Goal: Task Accomplishment & Management: Manage account settings

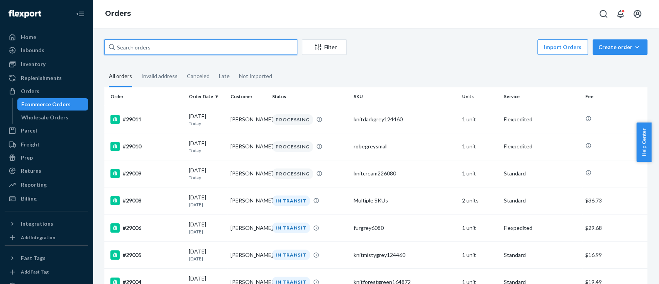
click at [144, 46] on input "text" at bounding box center [200, 46] width 193 height 15
paste input "#Vnuzzie1103"
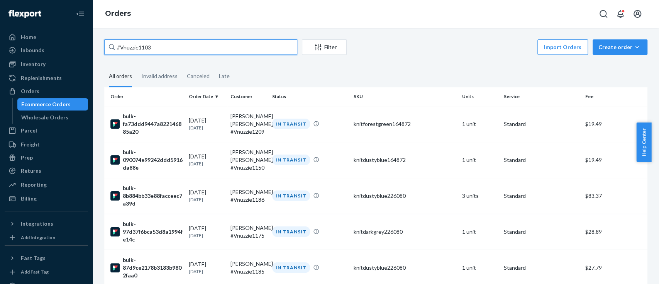
type input "#Vnuzzie1103"
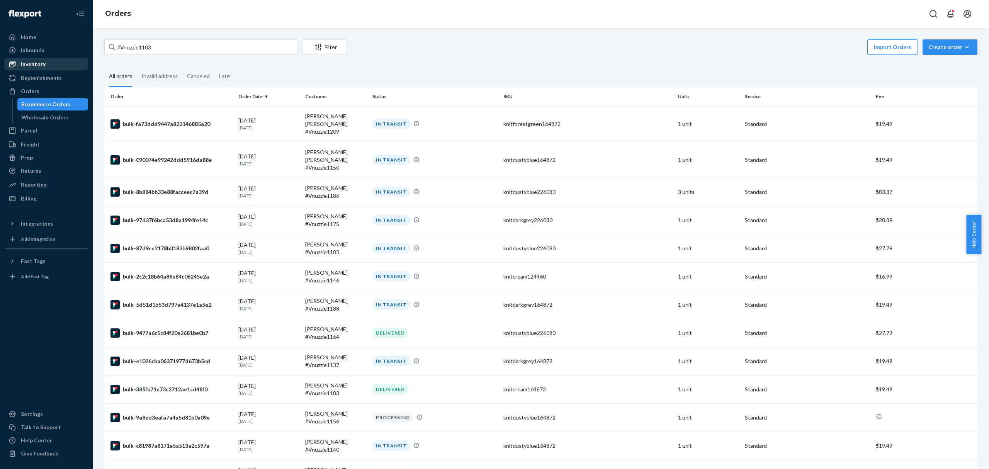
click at [37, 63] on div "Inventory" at bounding box center [33, 64] width 25 height 8
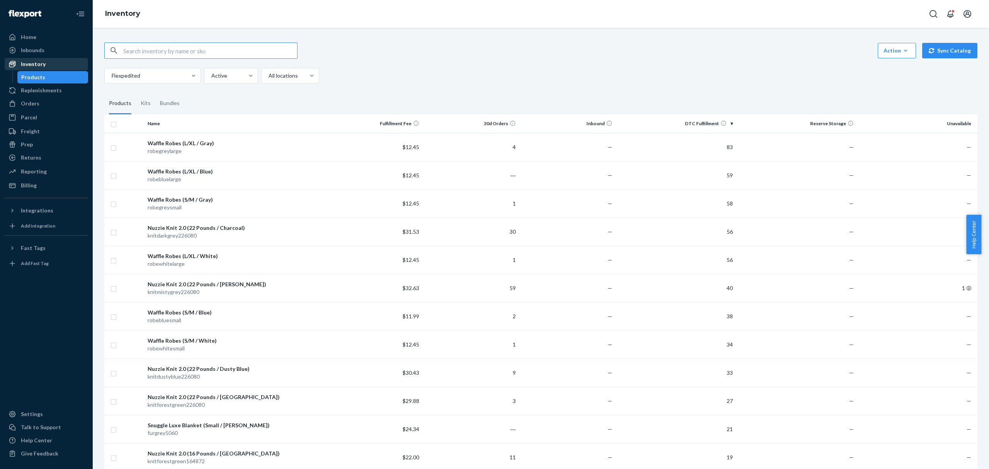
click at [45, 62] on div "Inventory" at bounding box center [46, 64] width 82 height 11
click at [651, 49] on div "Action" at bounding box center [897, 51] width 27 height 8
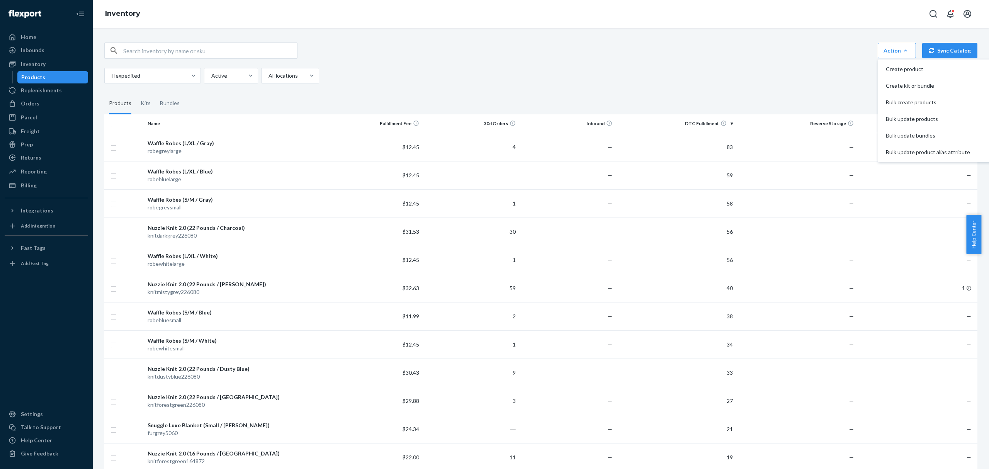
click at [651, 53] on div "Action Create product Create kit or bundle Bulk create products Bulk update pro…" at bounding box center [540, 50] width 873 height 16
click at [51, 100] on div "Orders" at bounding box center [46, 103] width 82 height 11
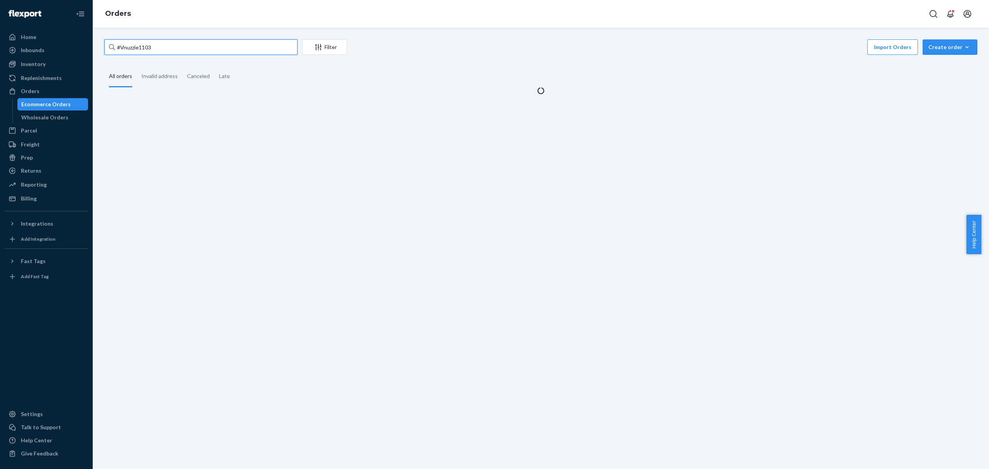
click at [161, 45] on input "#Vnuzzie1103" at bounding box center [200, 46] width 193 height 15
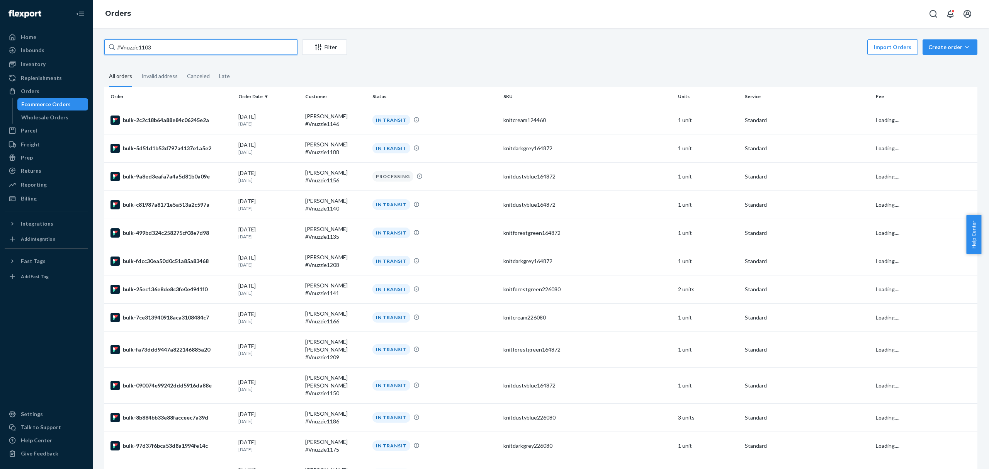
click at [161, 45] on input "#Vnuzzie1103" at bounding box center [200, 46] width 193 height 15
paste input "1"
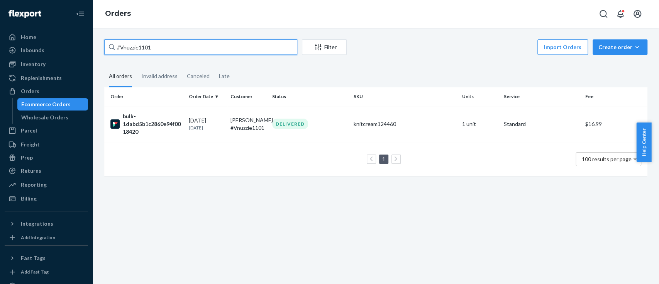
click at [164, 51] on input "#Vnuzzie1101" at bounding box center [200, 46] width 193 height 15
paste input "3"
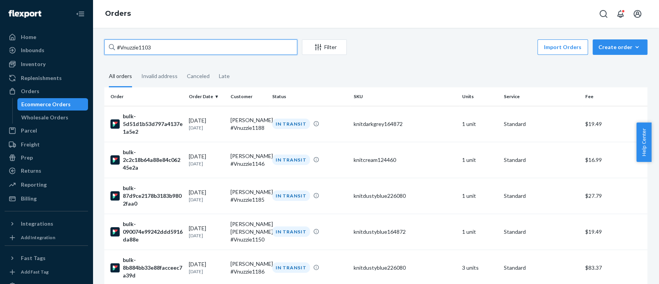
click at [209, 50] on input "#Vnuzzie1103" at bounding box center [200, 46] width 193 height 15
paste input "26"
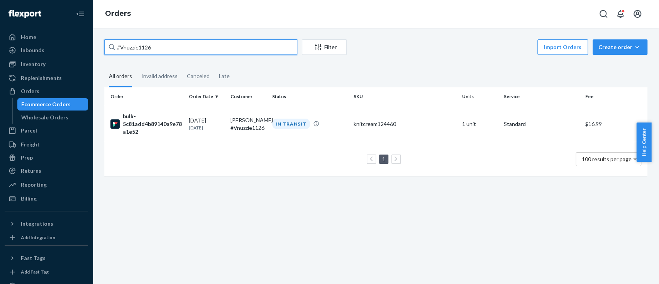
click at [211, 54] on input "#Vnuzzie1126" at bounding box center [200, 46] width 193 height 15
click at [211, 51] on input "#Vnuzzie1126" at bounding box center [200, 46] width 193 height 15
paste input "#Vnuzzie1124"
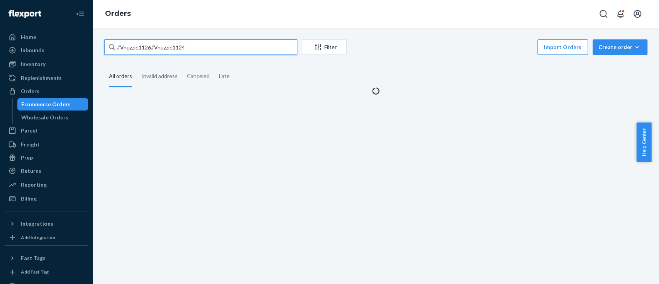
click at [211, 51] on input "#Vnuzzie1126#Vnuzzie1124" at bounding box center [200, 46] width 193 height 15
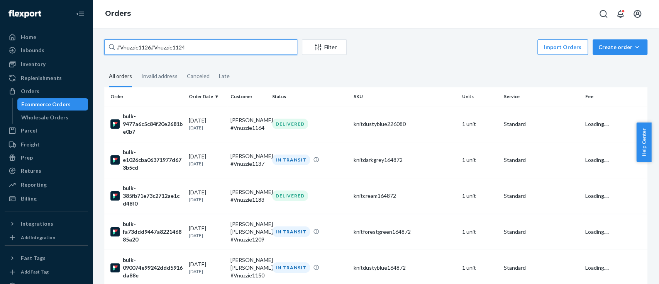
paste input "text"
click at [285, 52] on input "#Vnuzzie1124" at bounding box center [200, 46] width 193 height 15
paste input "#Vnuzzie116"
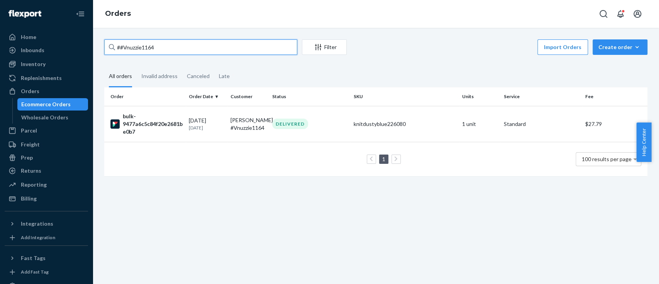
click at [263, 49] on input "##Vnuzzie1164" at bounding box center [200, 46] width 193 height 15
click at [263, 48] on input "##Vnuzzie1164" at bounding box center [200, 46] width 193 height 15
click at [238, 43] on input "##Vnuzzie1164" at bounding box center [200, 46] width 193 height 15
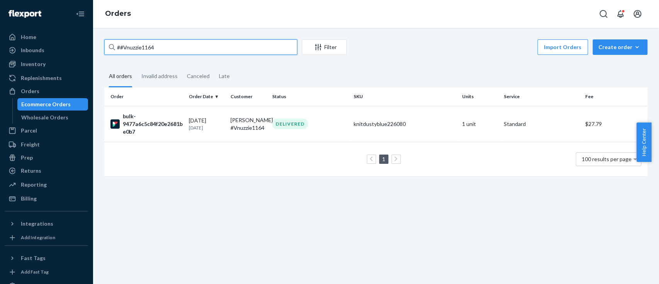
click at [238, 42] on input "##Vnuzzie1164" at bounding box center [200, 46] width 193 height 15
paste input "Vnuzzie1161"
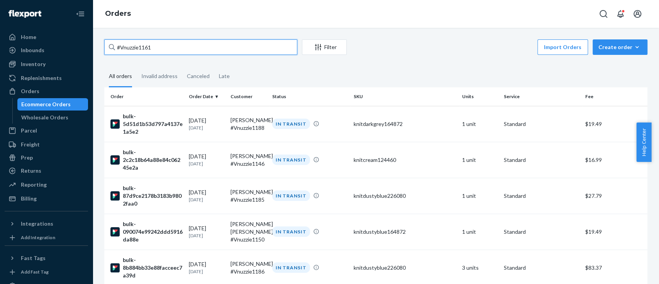
type input "#Vnuzzie1161"
click at [53, 104] on div "Ecommerce Orders" at bounding box center [45, 104] width 49 height 8
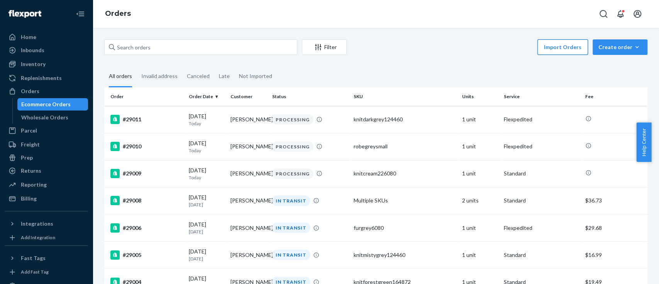
click at [547, 49] on button "Import Orders" at bounding box center [563, 46] width 51 height 15
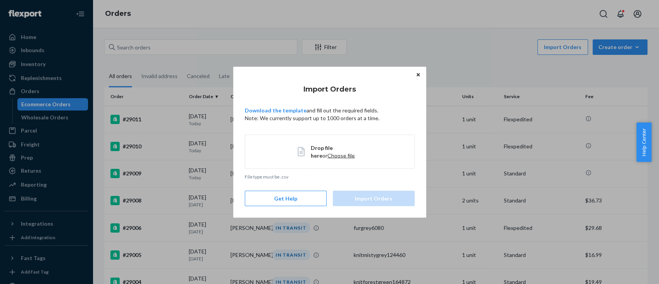
click at [328, 154] on span "Choose file" at bounding box center [341, 155] width 27 height 7
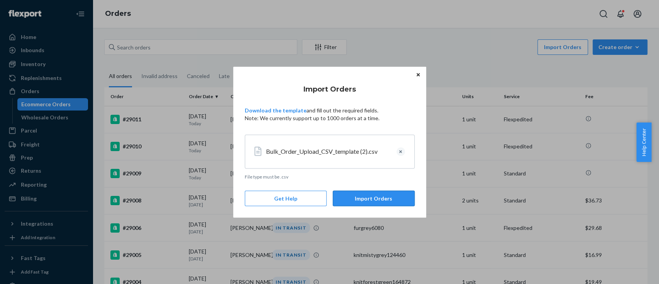
click at [345, 196] on button "Import Orders" at bounding box center [374, 197] width 82 height 15
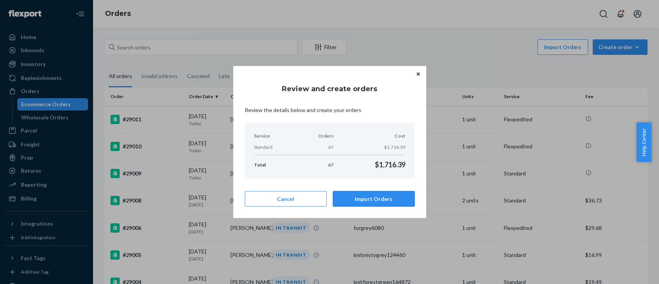
click at [379, 200] on button "Import Orders" at bounding box center [374, 198] width 82 height 15
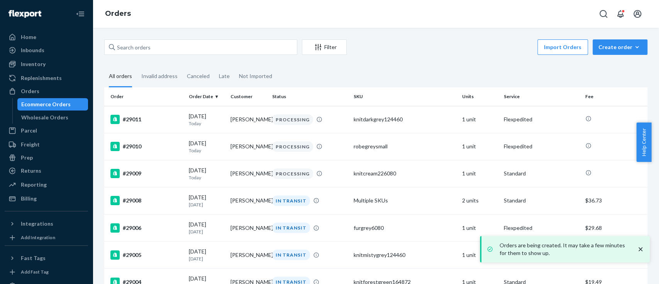
click at [49, 106] on div "Ecommerce Orders" at bounding box center [45, 104] width 49 height 8
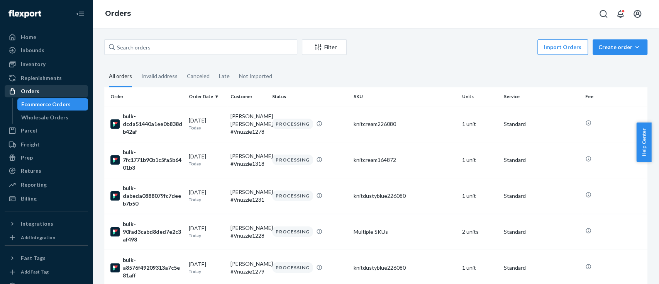
click at [48, 88] on div "Orders" at bounding box center [46, 91] width 82 height 11
click at [35, 66] on div "Inventory" at bounding box center [33, 64] width 25 height 8
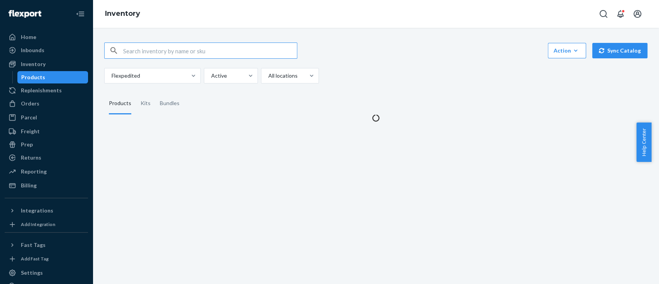
click at [159, 47] on input "text" at bounding box center [210, 50] width 174 height 15
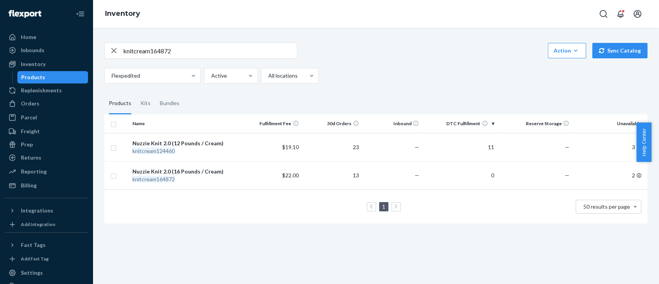
click at [130, 49] on input "knitcream164872" at bounding box center [210, 50] width 174 height 15
paste input "226080"
click at [165, 54] on input "knitcream226080" at bounding box center [210, 50] width 174 height 15
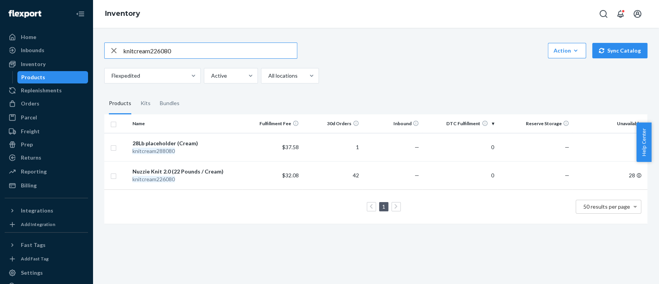
paste input "darkgrey164872"
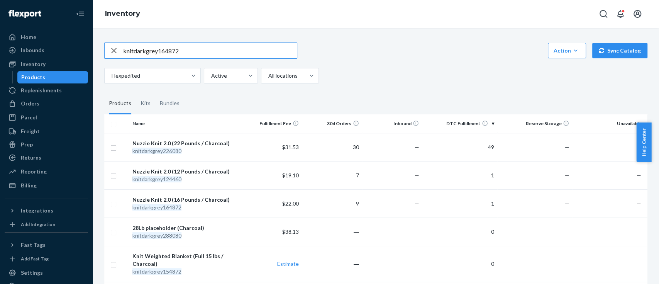
click at [168, 49] on input "knitdarkgrey164872" at bounding box center [210, 50] width 174 height 15
paste input "ustyblue"
type input "knitdustyblue164872"
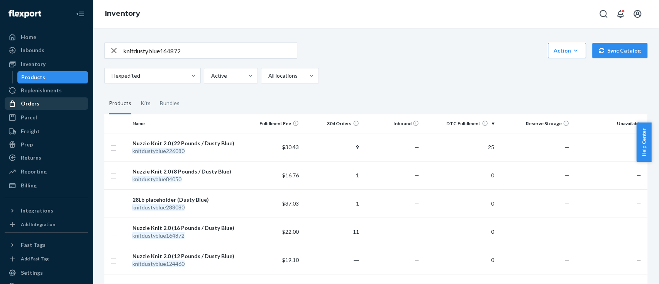
click at [42, 100] on div "Orders" at bounding box center [46, 103] width 82 height 11
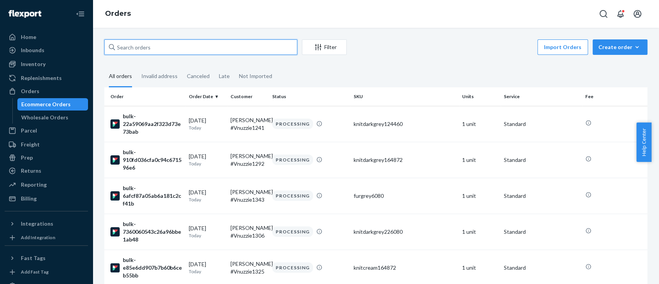
click at [172, 46] on input "text" at bounding box center [200, 46] width 193 height 15
paste input "Vnuzzie1103"
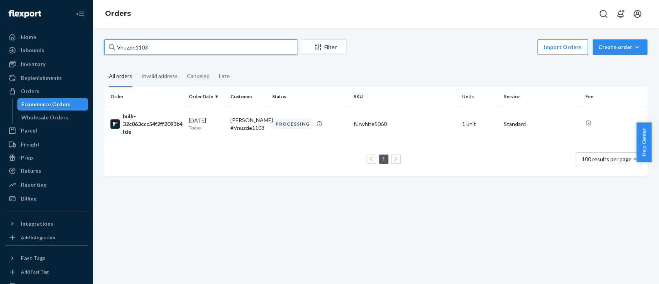
type input "Vnuzzie1103"
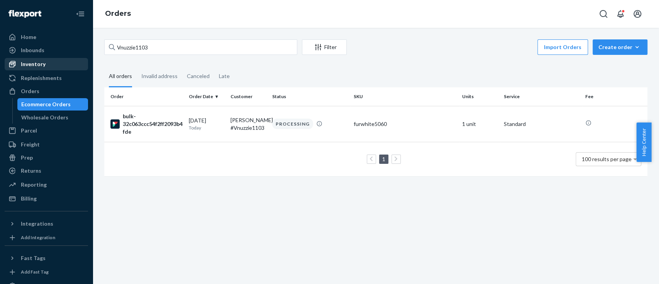
click at [42, 60] on div "Inventory" at bounding box center [33, 64] width 25 height 8
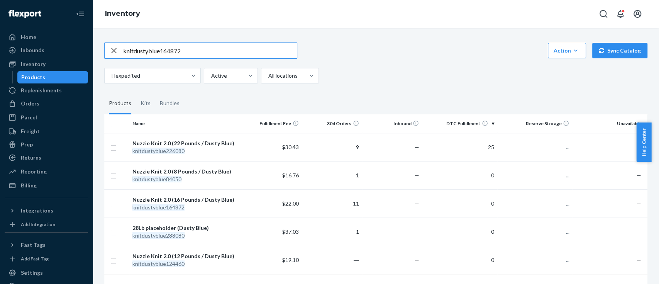
click at [174, 52] on input "knitdustyblue164872" at bounding box center [210, 50] width 174 height 15
click at [174, 52] on input "Vnuzzie1421" at bounding box center [210, 50] width 174 height 15
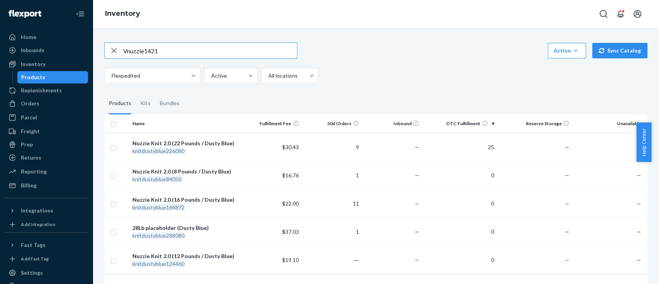
click at [174, 52] on input "Vnuzzie1421" at bounding box center [210, 50] width 174 height 15
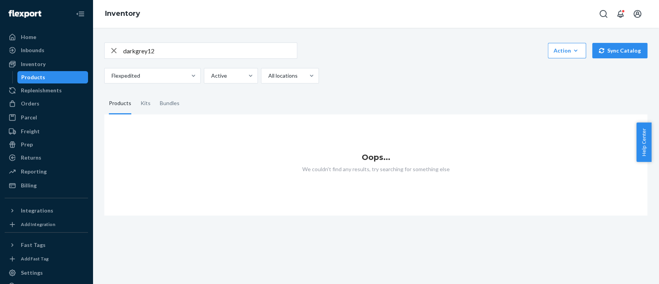
click at [199, 53] on input "darkgrey12" at bounding box center [210, 50] width 174 height 15
paste input "knitdarkgrey124460"
type input "knitdarkgrey124460"
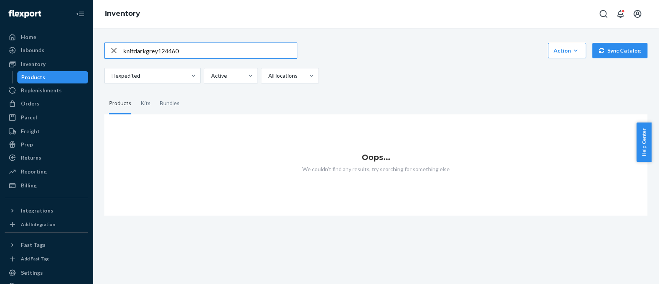
click at [344, 59] on div "knitdarkgrey124460 Action Create product Create kit or bundle Bulk create produ…" at bounding box center [376, 62] width 544 height 41
click at [158, 50] on input "knitdarkgrey124460" at bounding box center [210, 50] width 174 height 15
